Goal: Information Seeking & Learning: Find specific fact

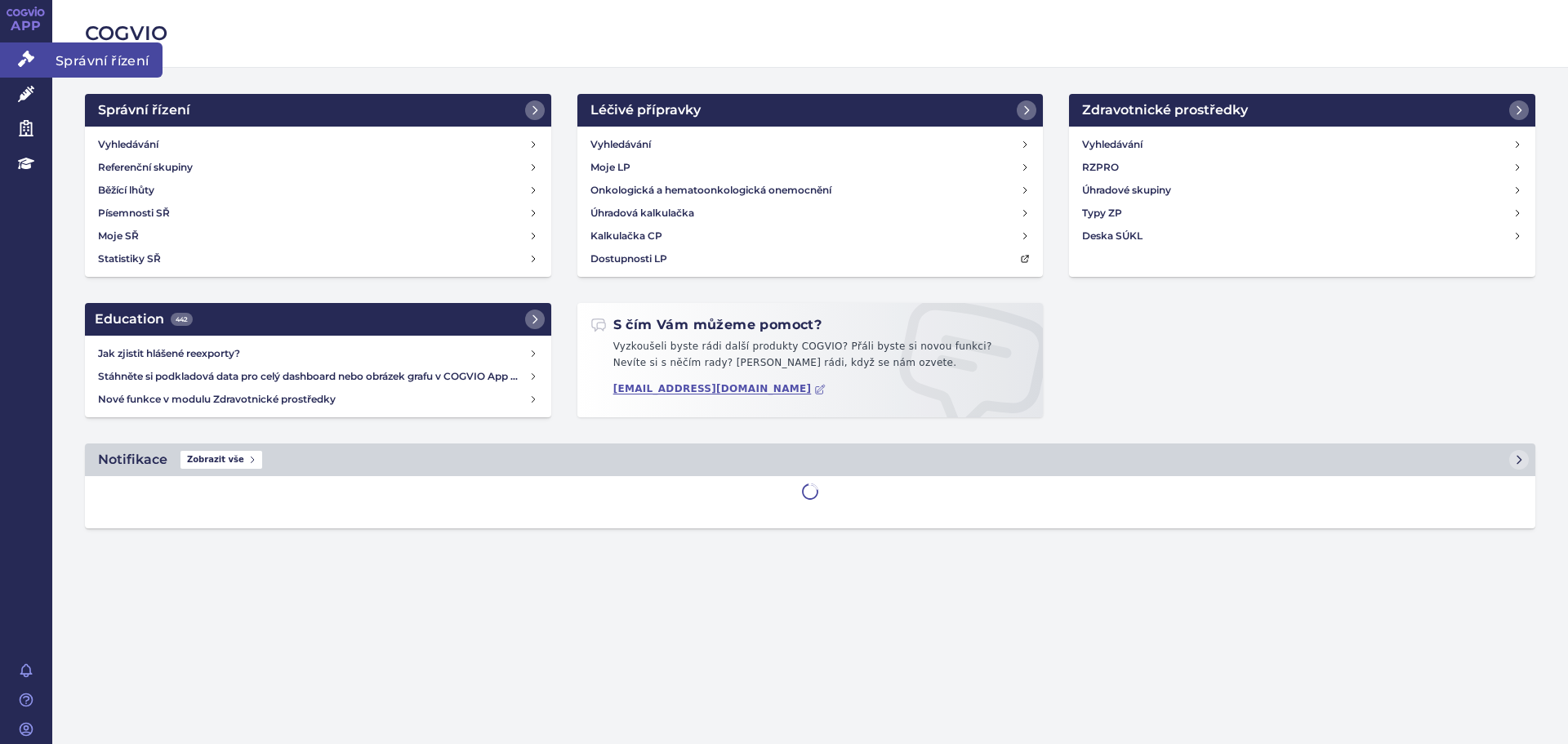
click at [26, 61] on icon at bounding box center [26, 59] width 17 height 17
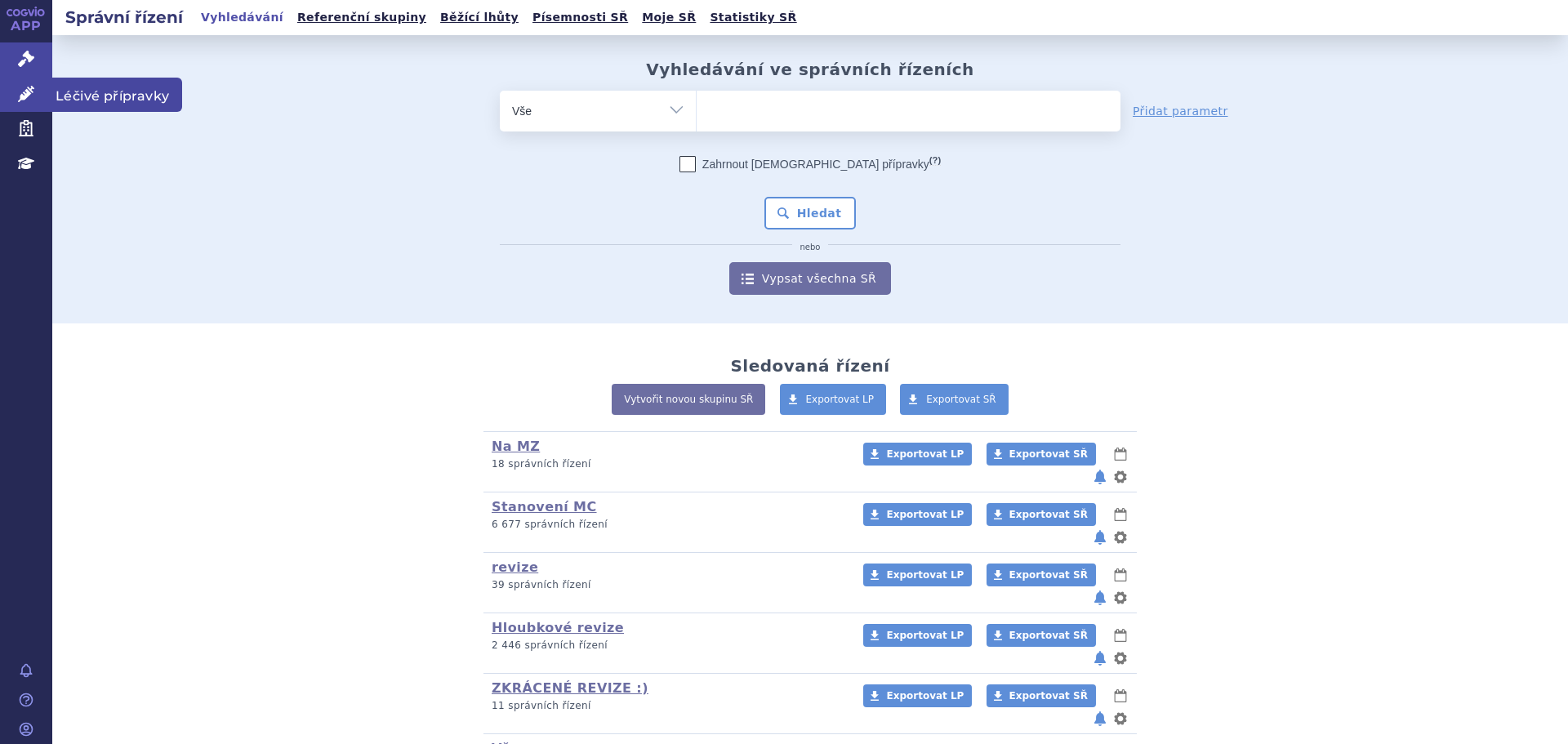
click at [36, 85] on link "Léčivé přípravky" at bounding box center [26, 95] width 52 height 35
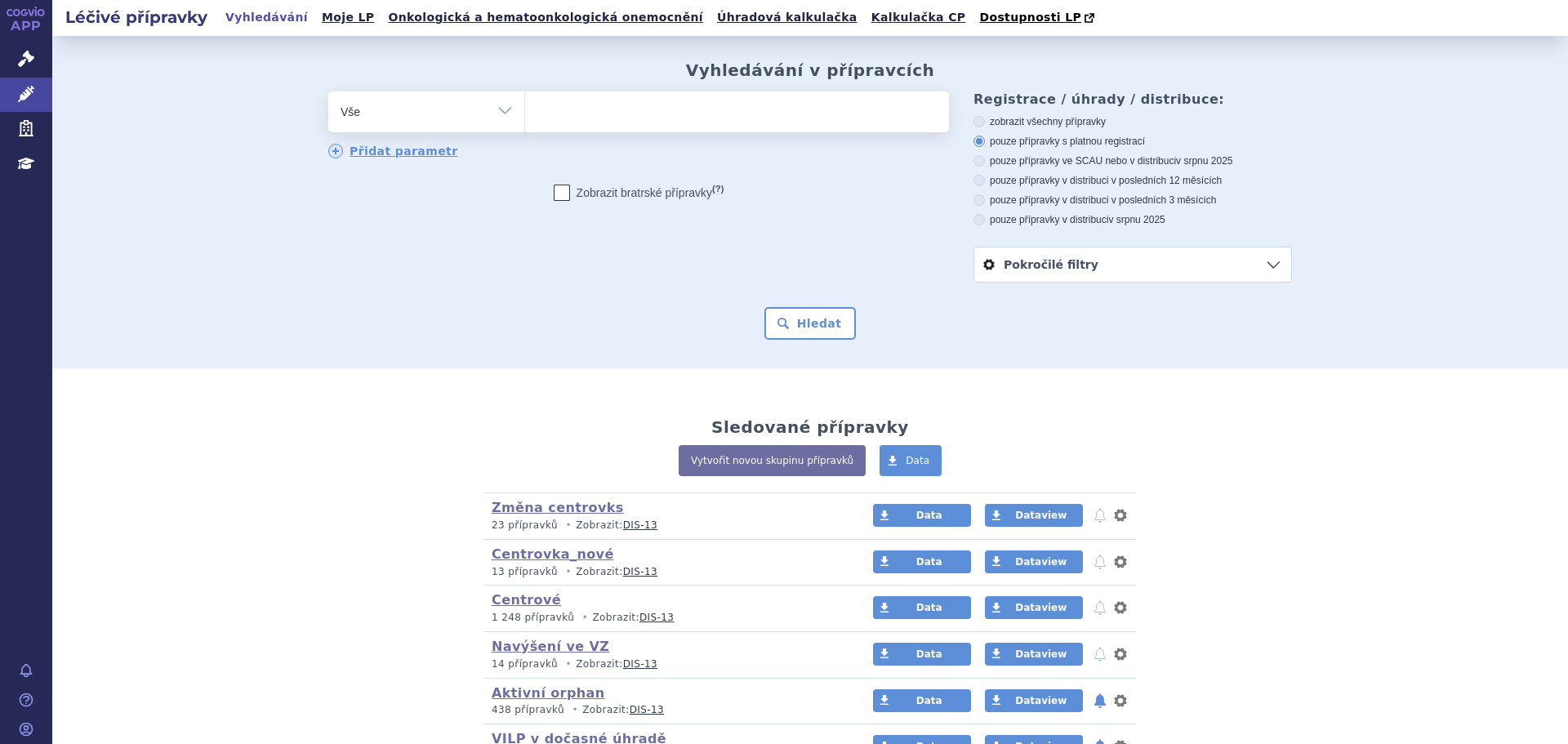
click at [514, 135] on div "odstranit Vše Přípravek/SUKL kód MAH VPOIS ATC/Aktivní látka" at bounding box center [639, 126] width 621 height 69
click at [538, 118] on input "search" at bounding box center [542, 110] width 9 height 21
click at [551, 105] on ul at bounding box center [737, 109] width 424 height 35
click at [525, 105] on select at bounding box center [524, 111] width 1 height 40
paste input "0280502"
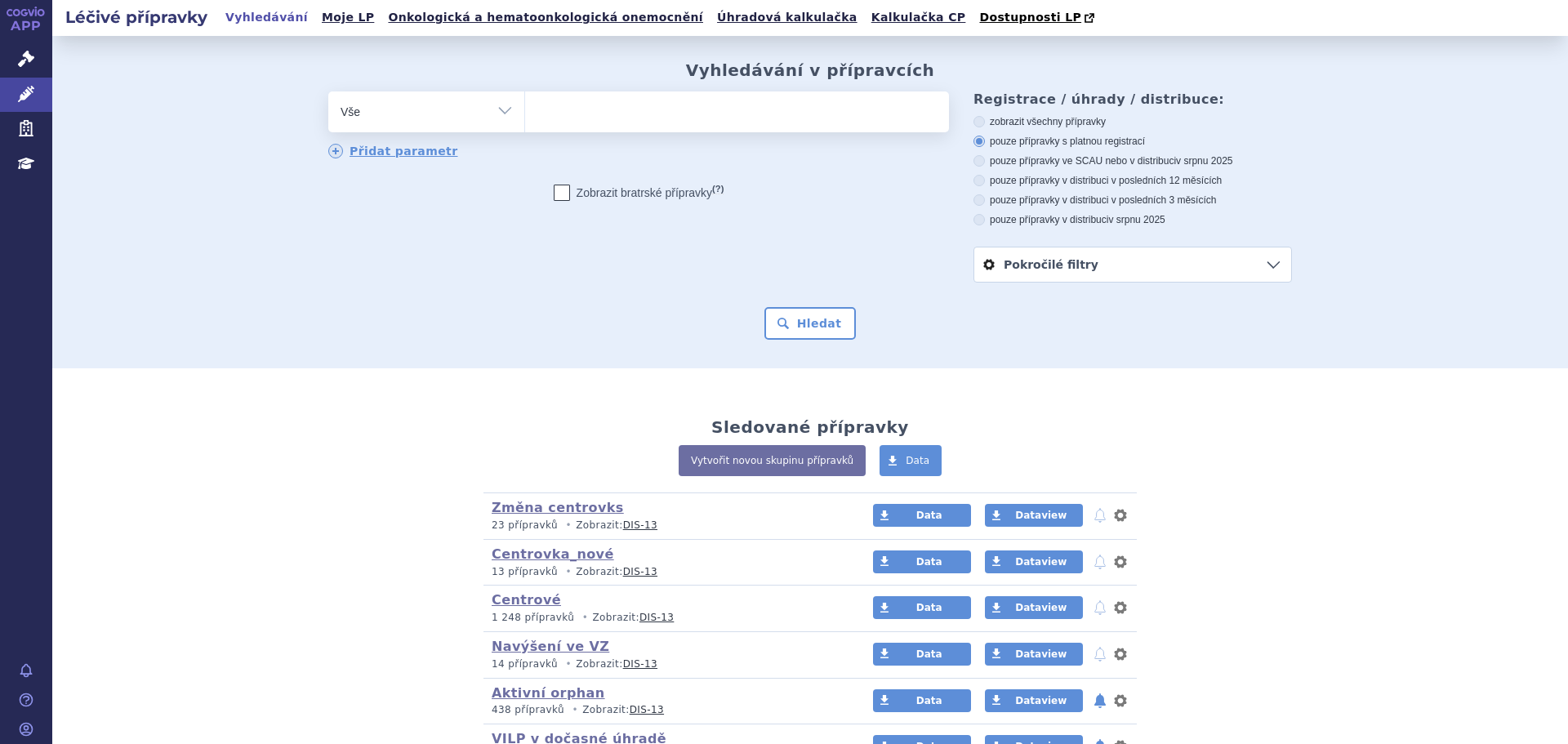
type input "0280502"
select select "0280502"
click at [794, 319] on button "Hledat" at bounding box center [811, 324] width 92 height 33
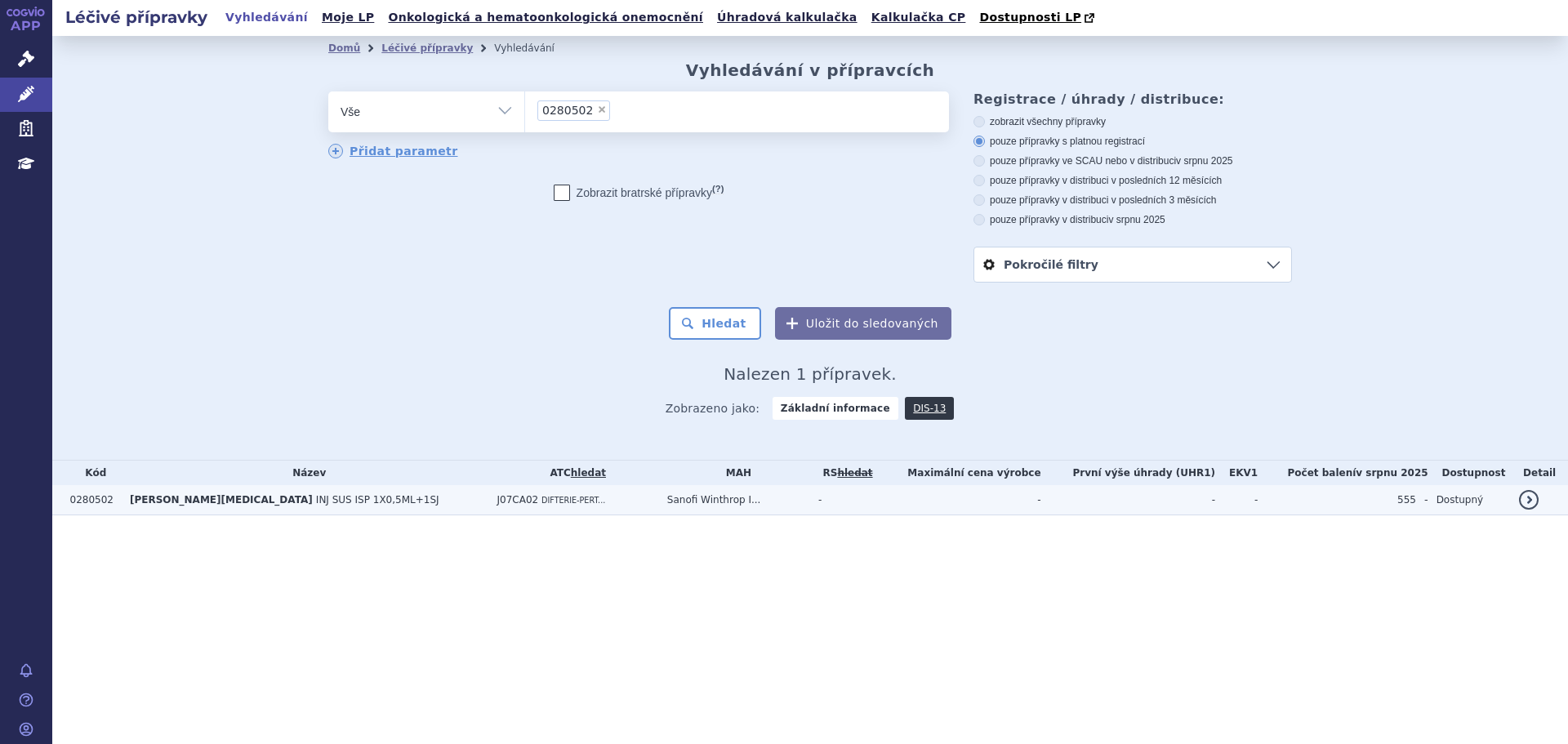
click at [316, 499] on span "INJ SUS ISP 1X0,5ML+1SJ" at bounding box center [377, 500] width 123 height 12
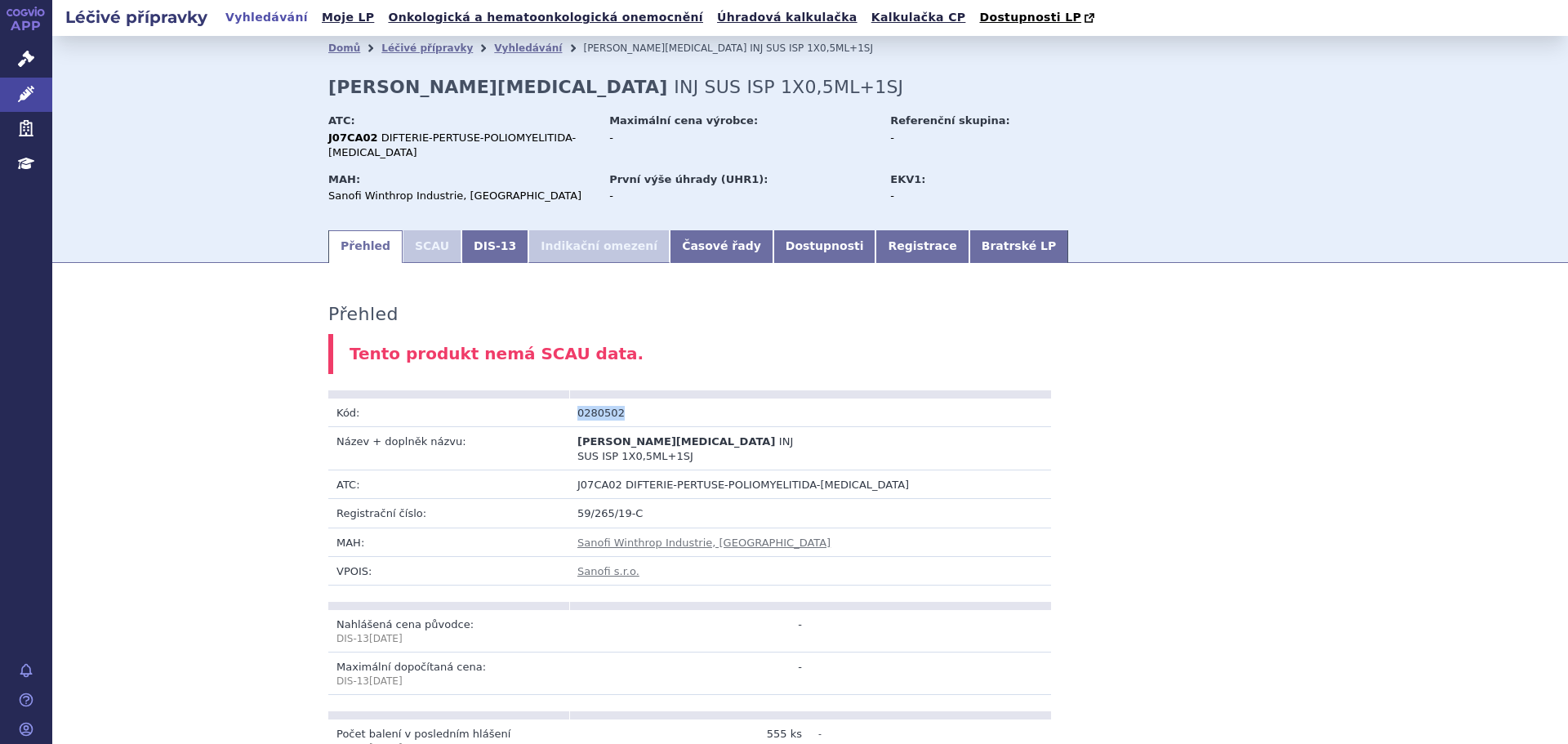
drag, startPoint x: 628, startPoint y: 402, endPoint x: 564, endPoint y: 399, distance: 64.1
click at [569, 399] on td "0280502" at bounding box center [689, 413] width 241 height 29
copy td "0280502"
click at [969, 230] on link "Bratrské LP" at bounding box center [1019, 247] width 99 height 33
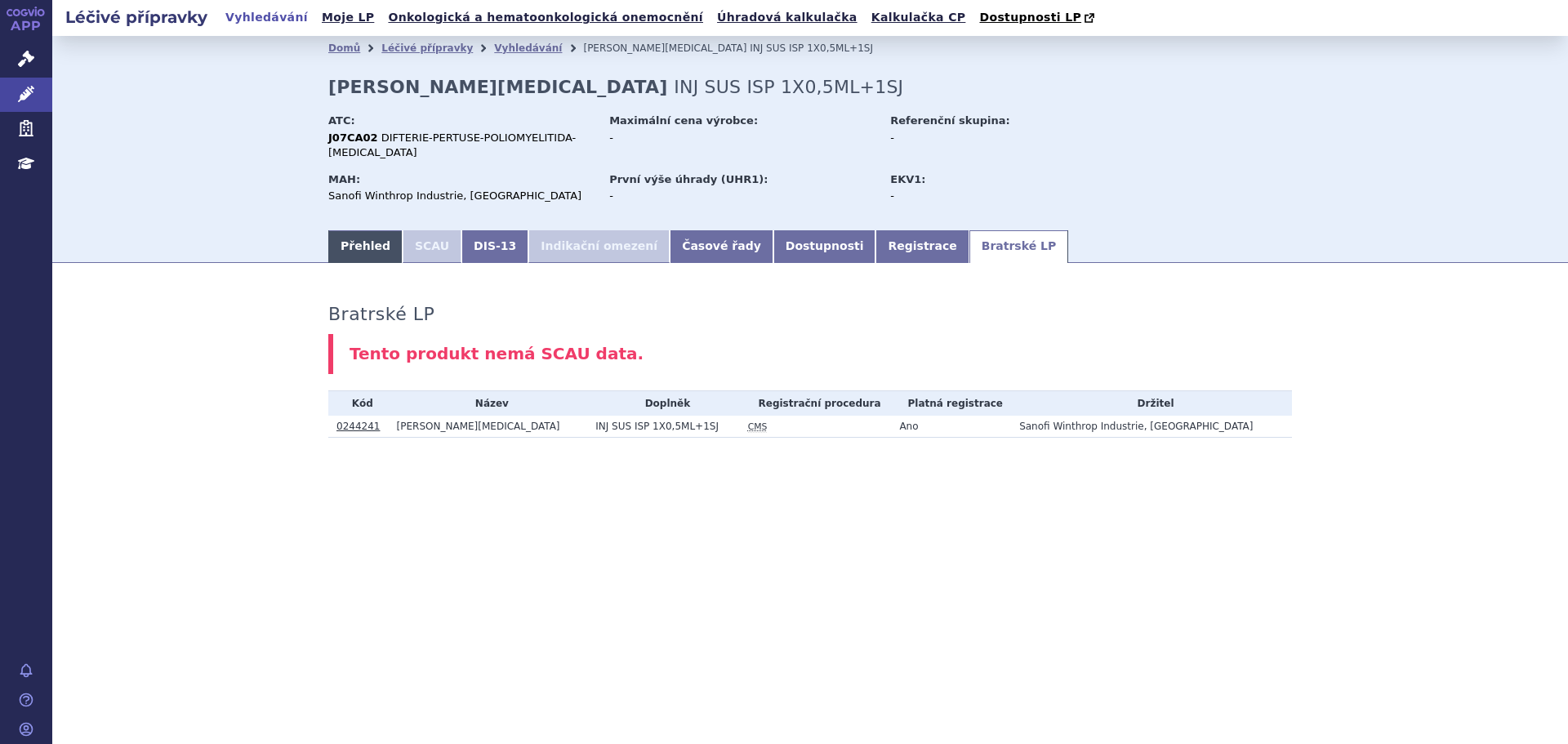
click at [358, 234] on link "Přehled" at bounding box center [366, 247] width 74 height 33
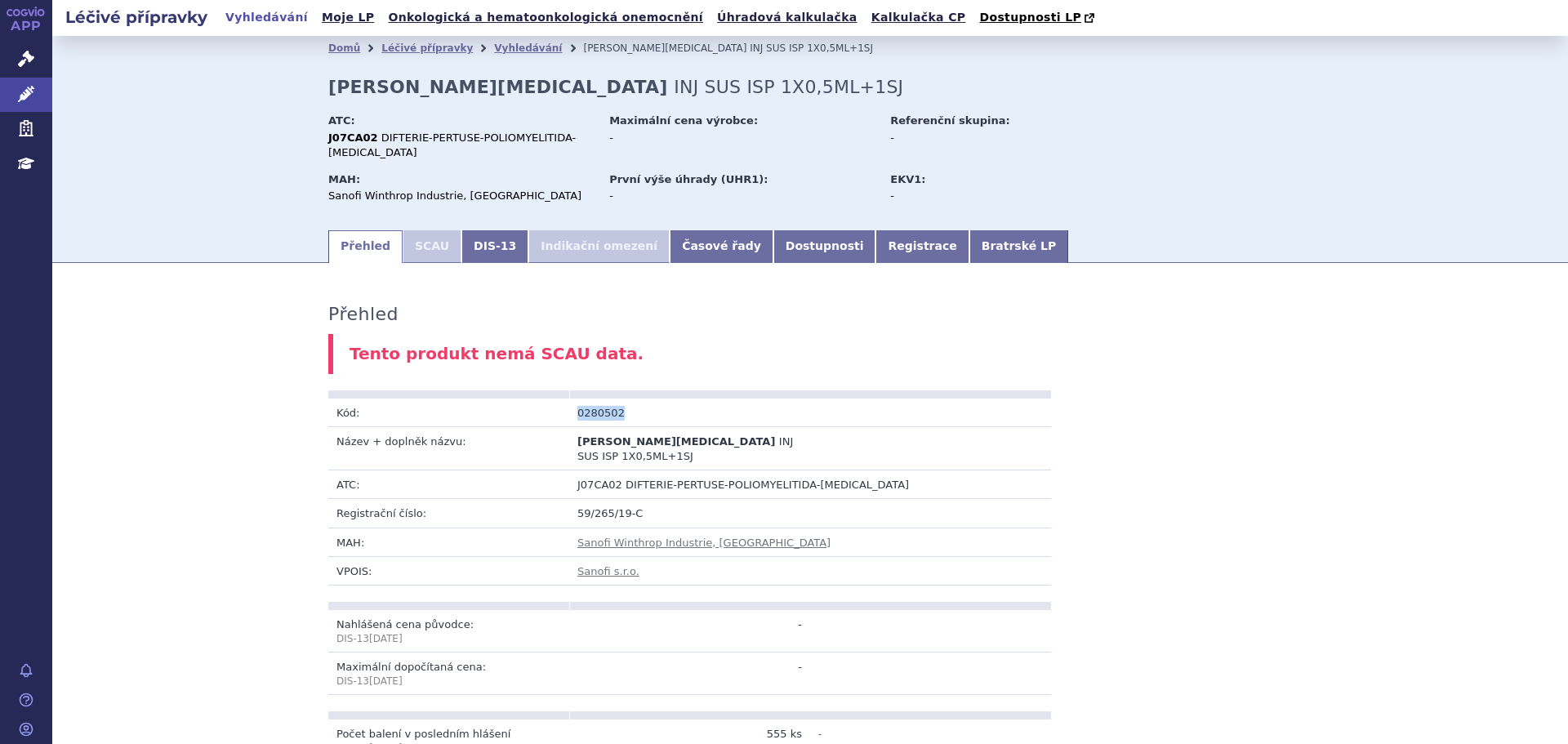
click at [642, 399] on td "0280502" at bounding box center [689, 413] width 241 height 29
drag, startPoint x: 571, startPoint y: 399, endPoint x: 611, endPoint y: 402, distance: 40.1
click at [611, 402] on td "0280502" at bounding box center [689, 413] width 241 height 29
copy td "0280502"
click at [510, 47] on link "Vyhledávání" at bounding box center [528, 48] width 68 height 12
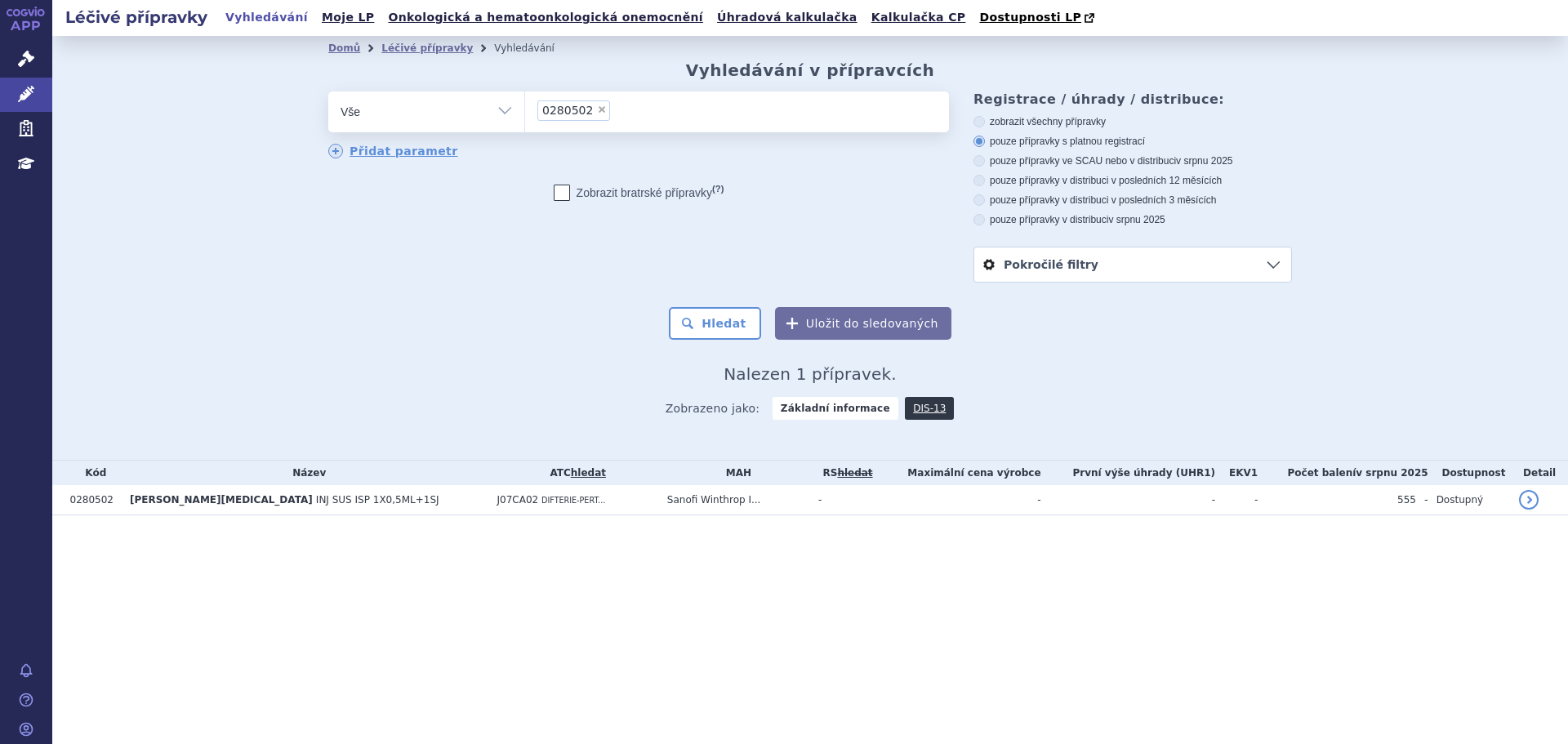
click at [597, 113] on span "×" at bounding box center [602, 110] width 10 height 10
click at [525, 113] on select "0280502" at bounding box center [524, 111] width 1 height 40
select select
type input "0259526"
select select "0259526"
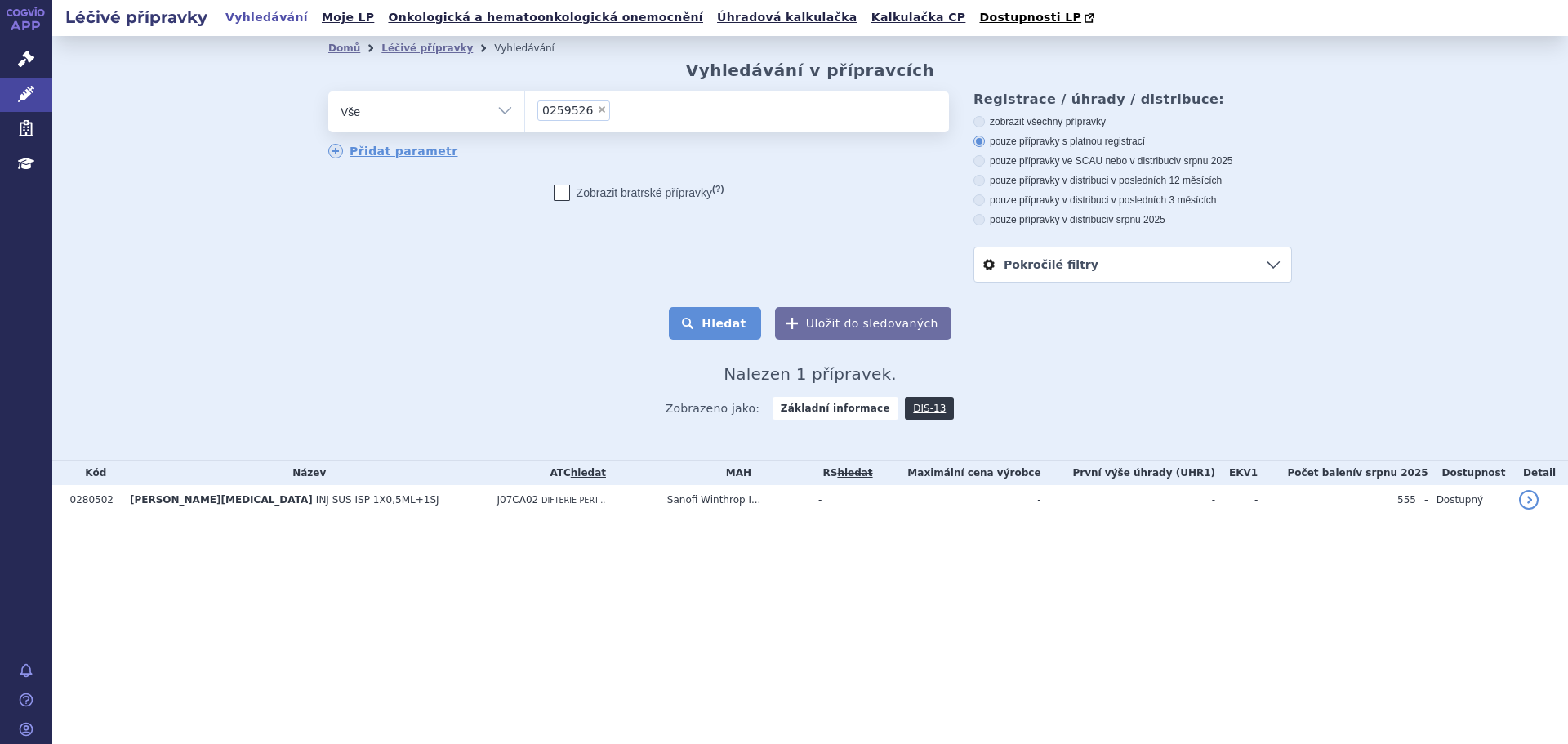
click at [696, 321] on button "Hledat" at bounding box center [715, 324] width 92 height 33
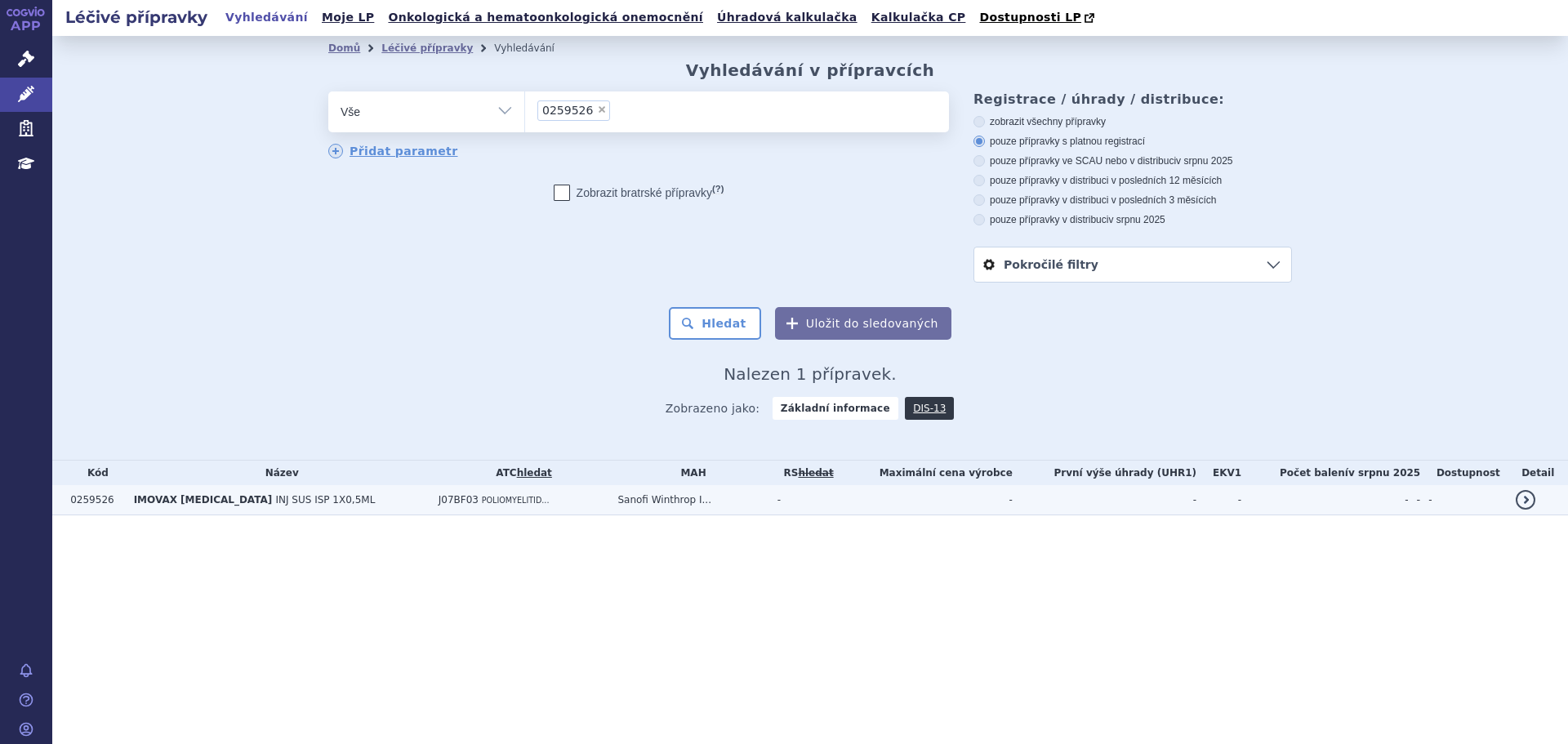
click at [362, 501] on td "IMOVAX [MEDICAL_DATA] INJ SUS ISP 1X0,5ML" at bounding box center [277, 500] width 305 height 31
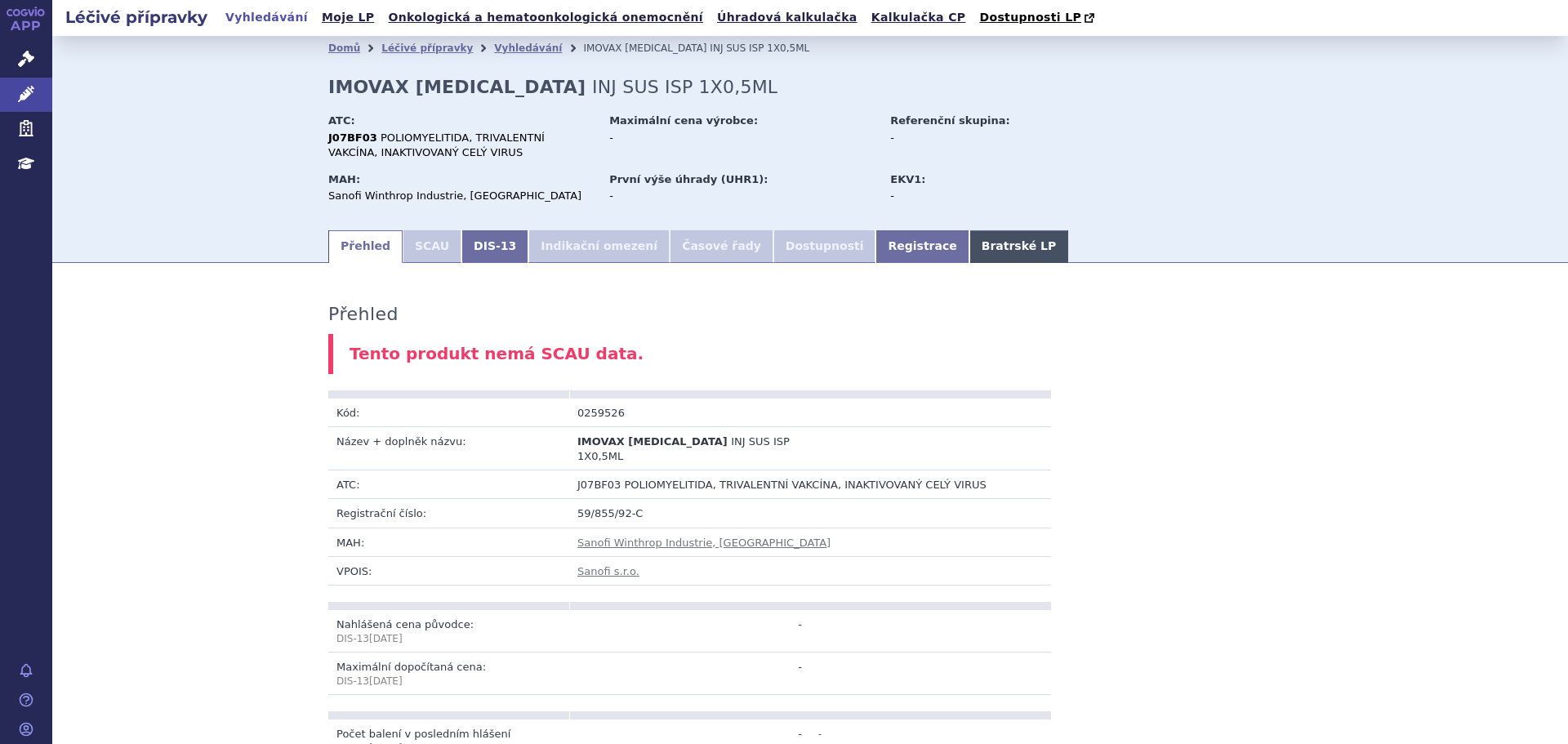
click at [969, 254] on link "Bratrské LP" at bounding box center [1019, 247] width 99 height 33
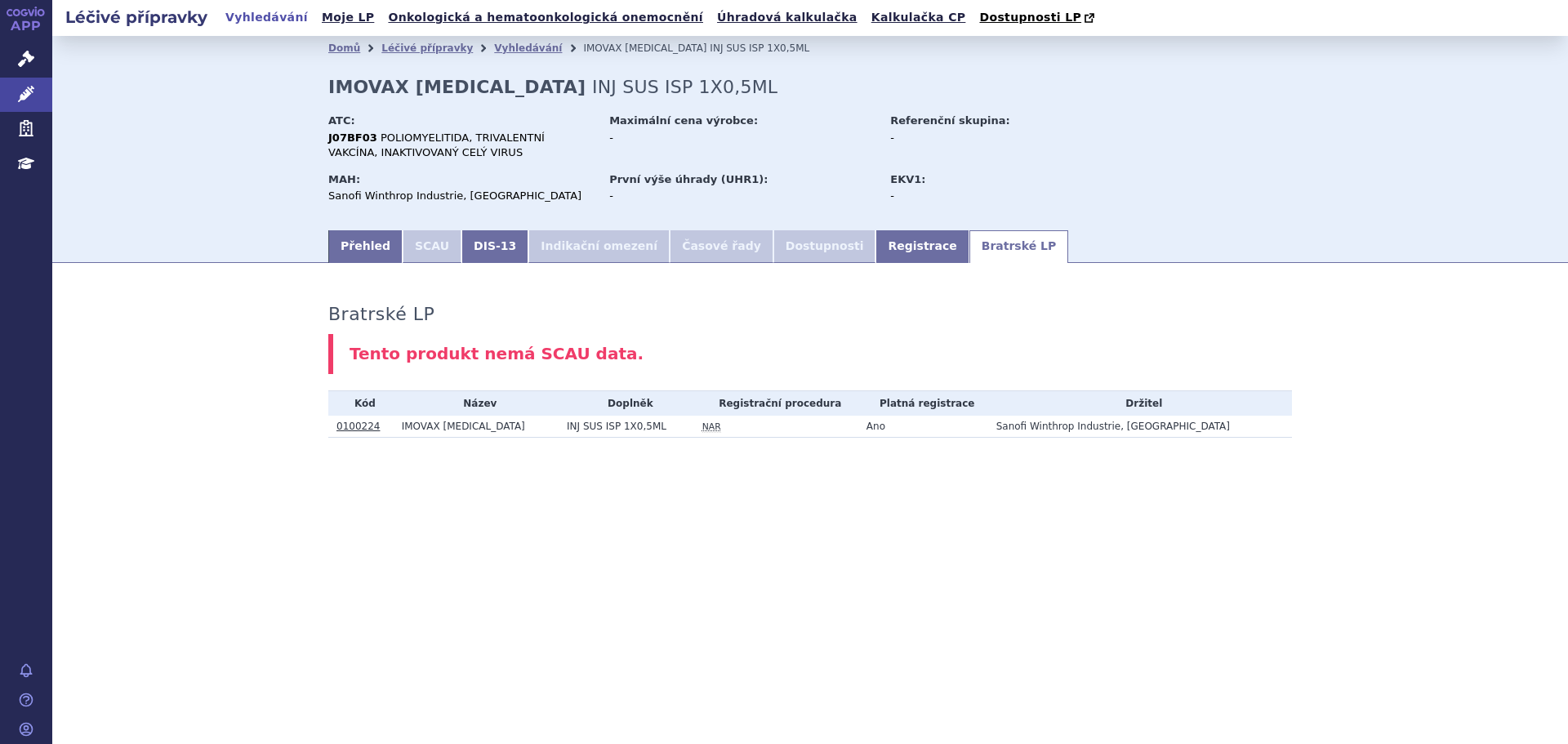
click at [969, 250] on link "Bratrské LP" at bounding box center [1019, 247] width 99 height 33
click at [381, 244] on link "Přehled" at bounding box center [366, 247] width 74 height 33
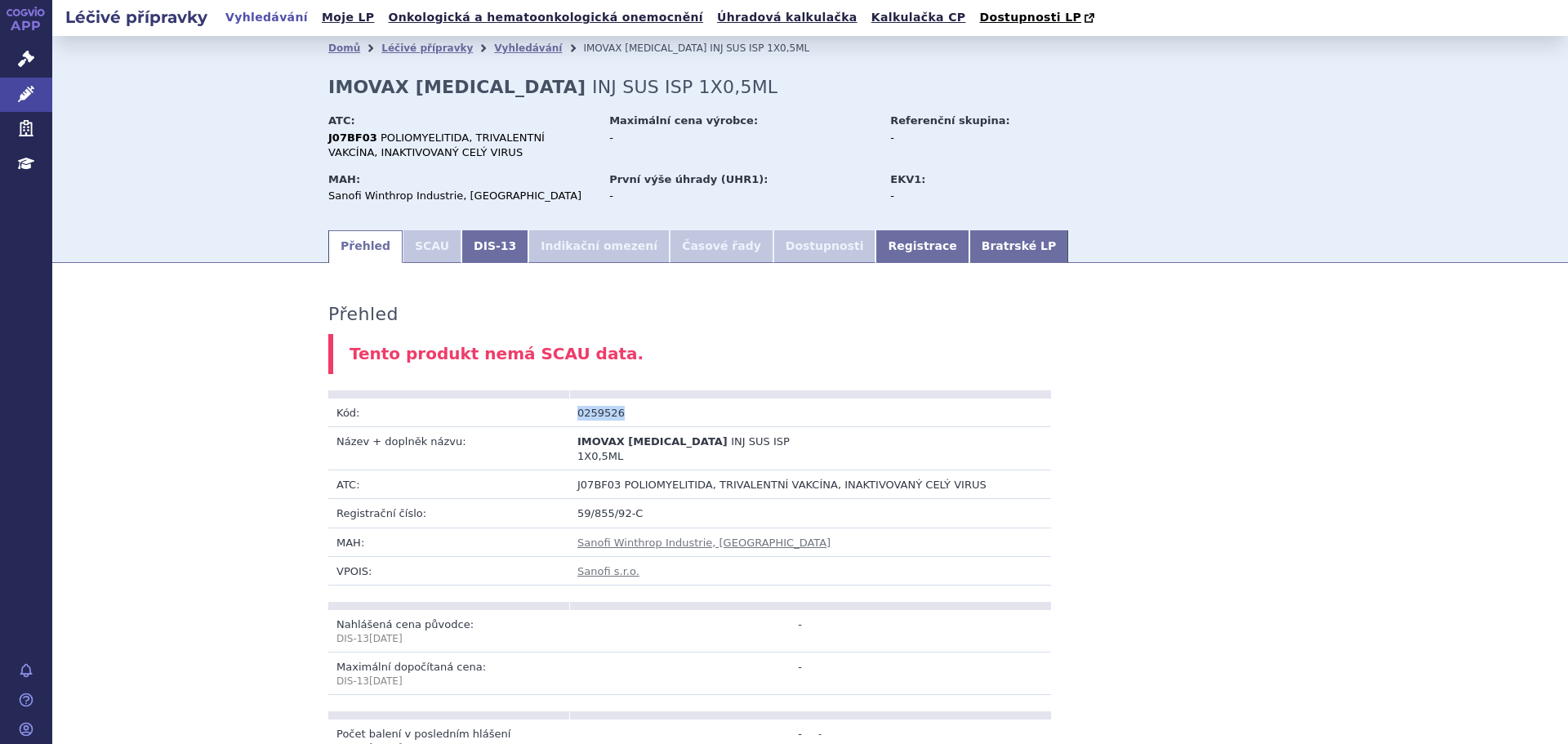
drag, startPoint x: 622, startPoint y: 416, endPoint x: 566, endPoint y: 418, distance: 56.0
click at [569, 418] on td "0259526" at bounding box center [689, 413] width 241 height 29
copy td "0259526"
click at [494, 51] on link "Vyhledávání" at bounding box center [528, 48] width 68 height 12
